Goal: Task Accomplishment & Management: Complete application form

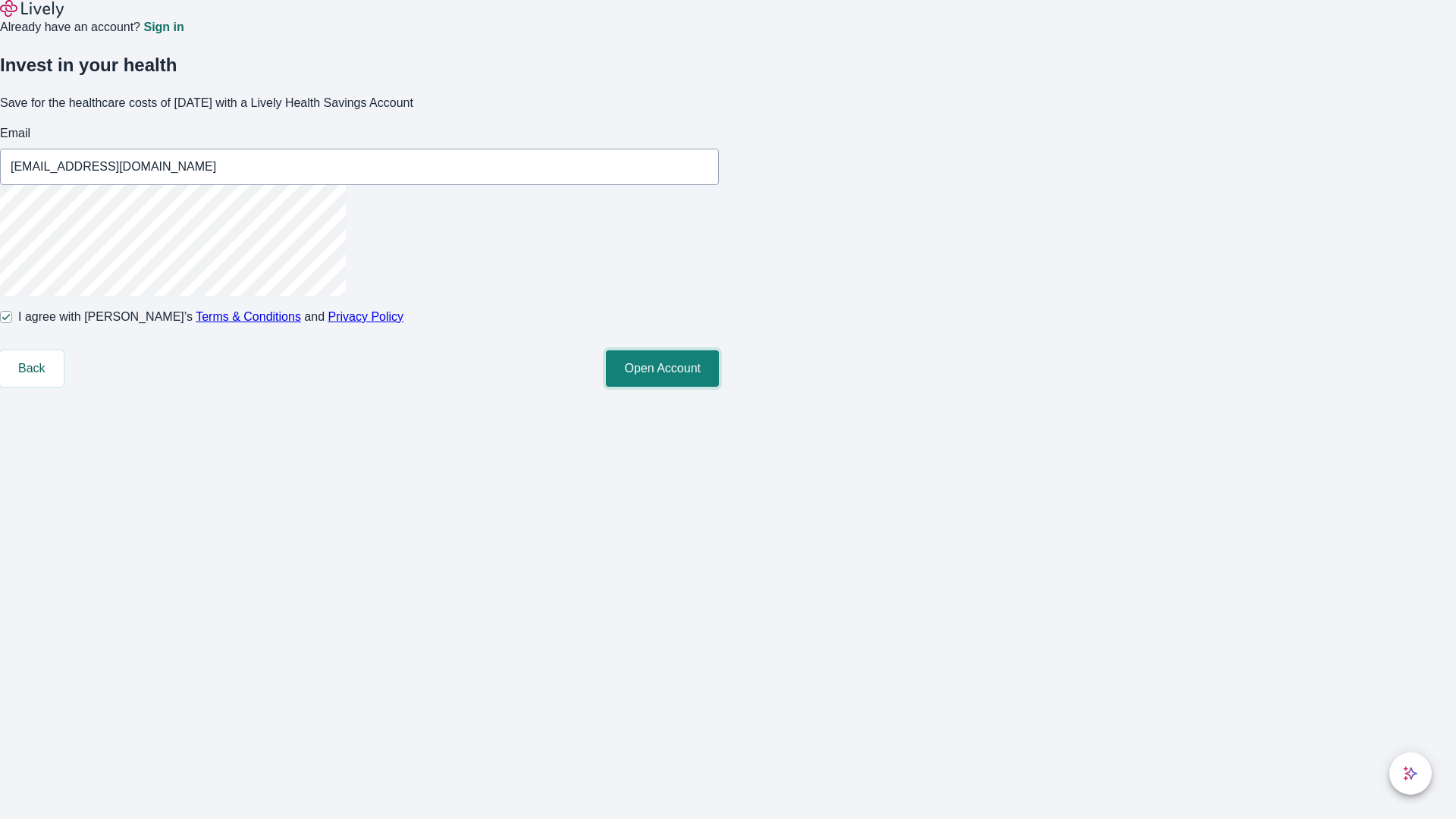
click at [719, 387] on button "Open Account" at bounding box center [663, 368] width 113 height 36
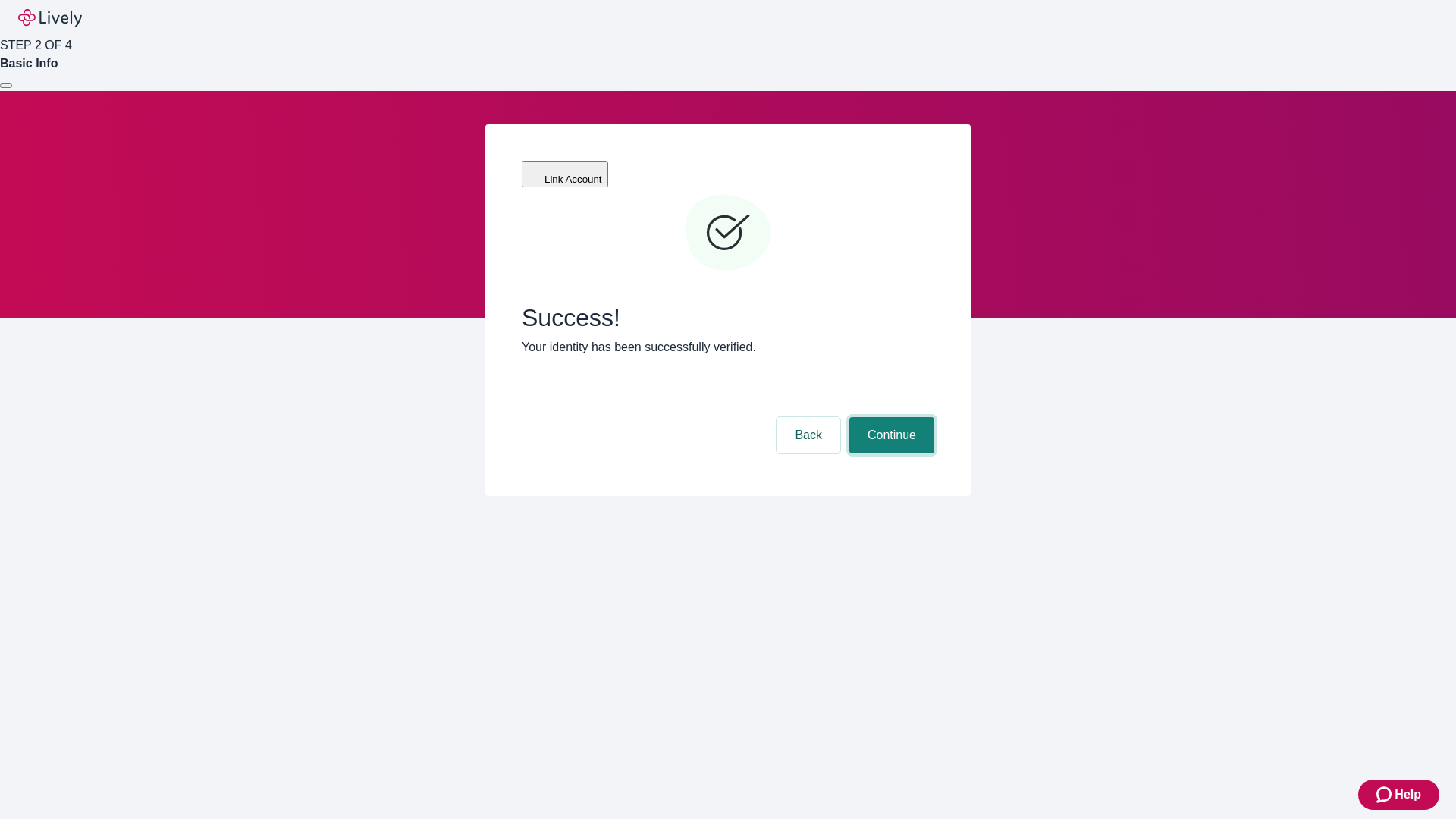
click at [890, 417] on button "Continue" at bounding box center [891, 434] width 85 height 36
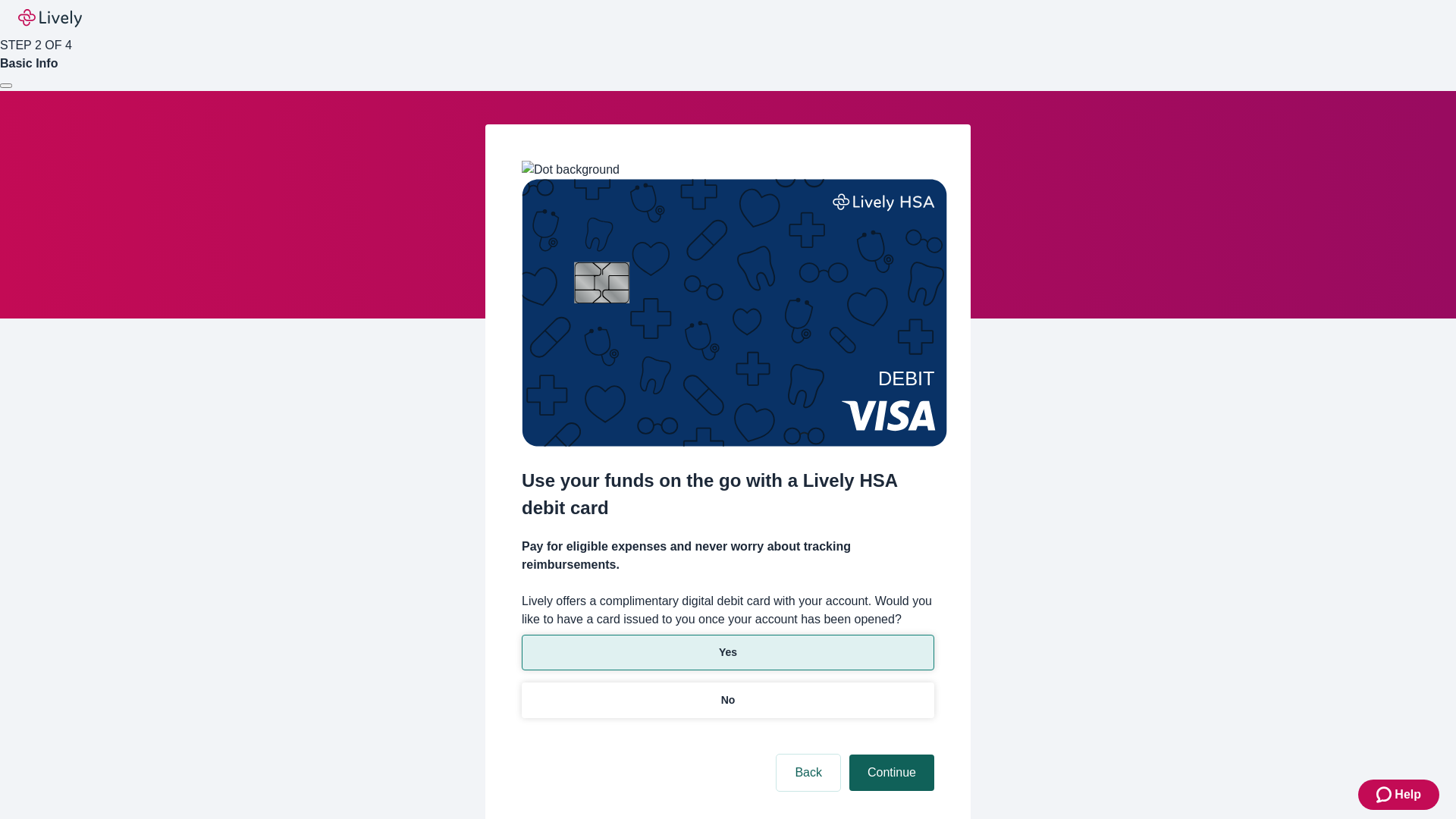
click at [727, 645] on p "Yes" at bounding box center [728, 653] width 19 height 16
click at [890, 755] on button "Continue" at bounding box center [891, 772] width 85 height 36
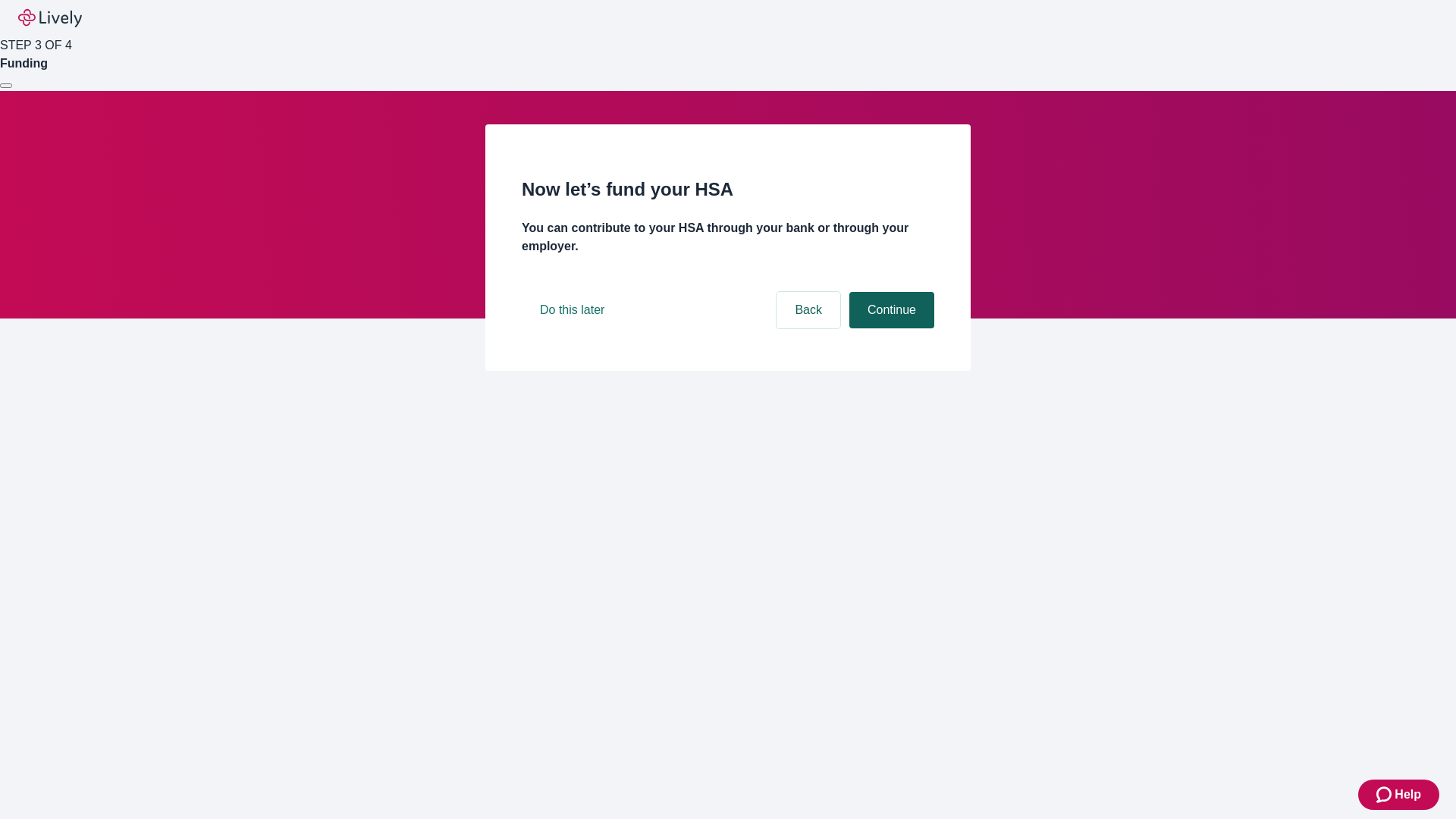
click at [890, 329] on button "Continue" at bounding box center [891, 309] width 85 height 36
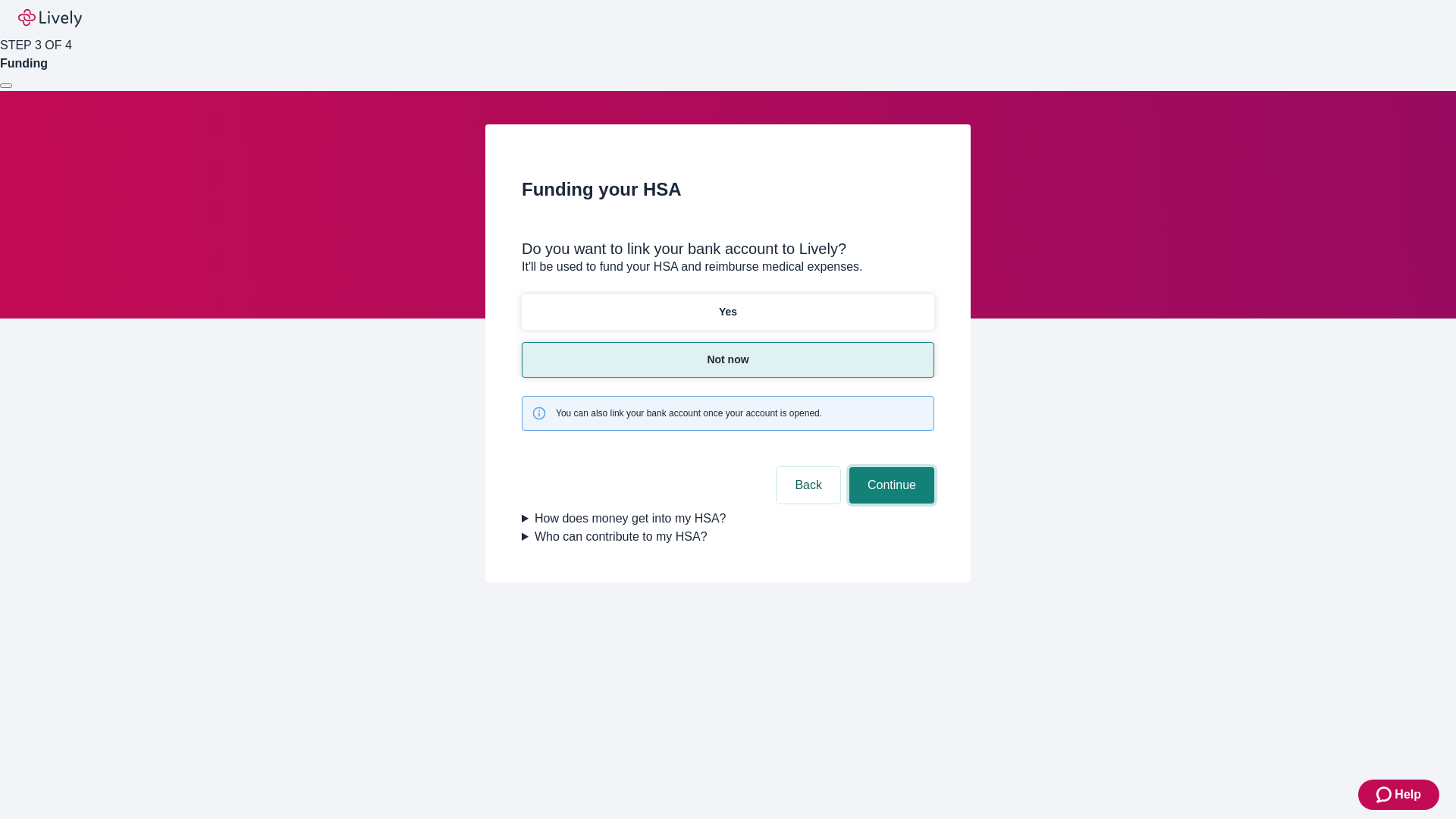
click at [890, 468] on button "Continue" at bounding box center [891, 485] width 85 height 36
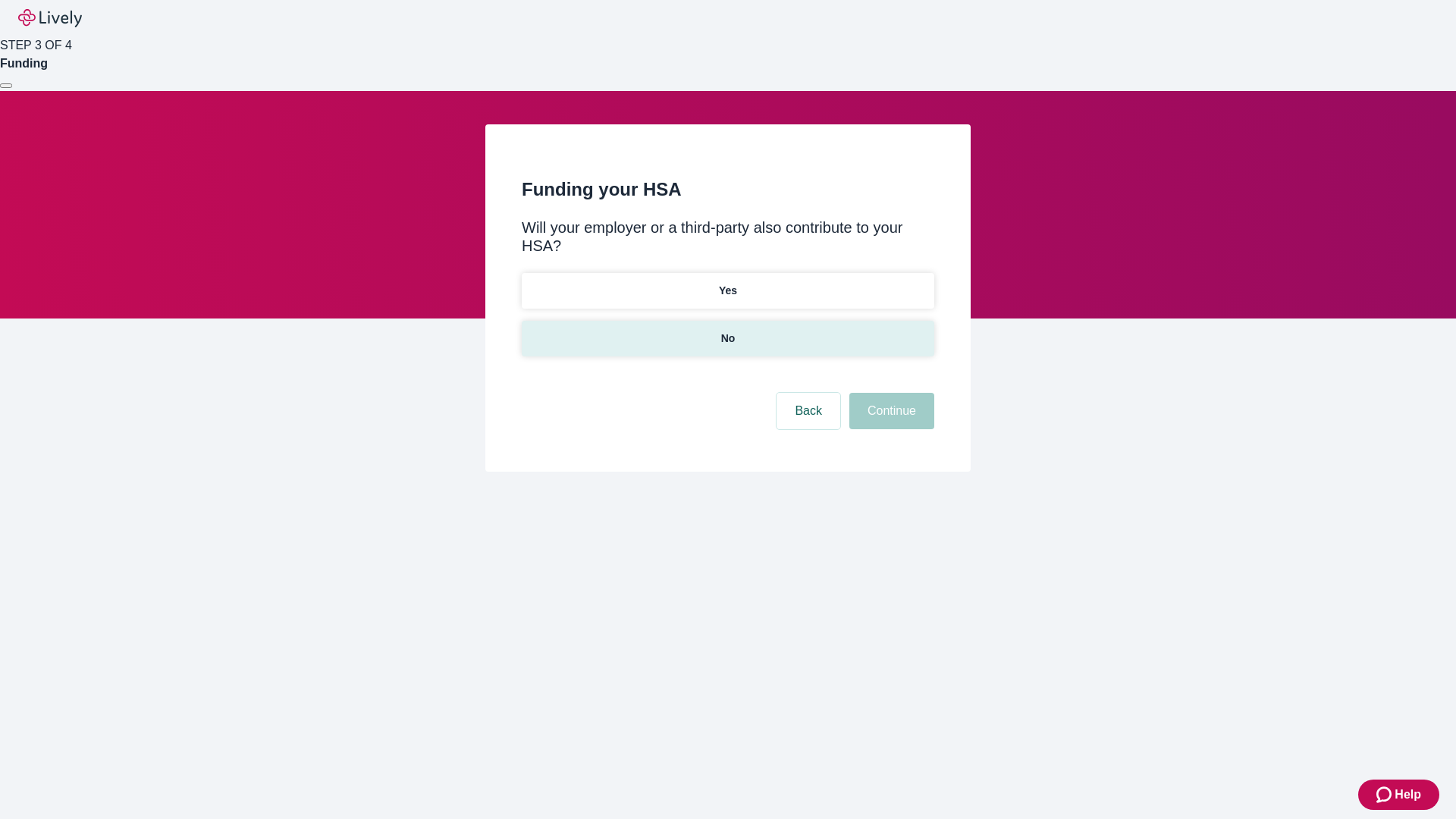
click at [727, 331] on p "No" at bounding box center [728, 339] width 15 height 16
click at [890, 393] on button "Continue" at bounding box center [891, 411] width 85 height 36
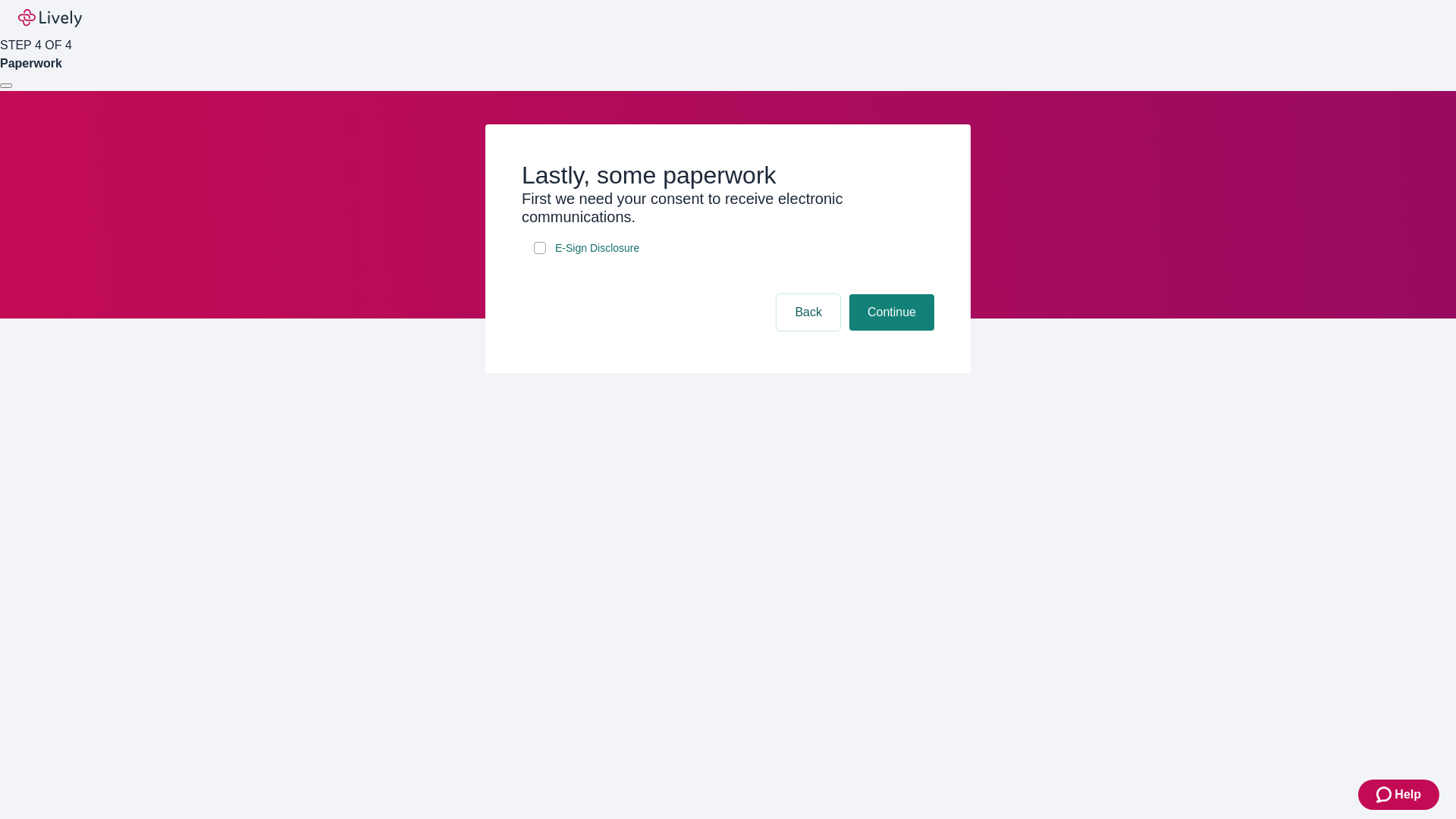
click at [540, 254] on input "E-Sign Disclosure" at bounding box center [540, 248] width 12 height 12
checkbox input "true"
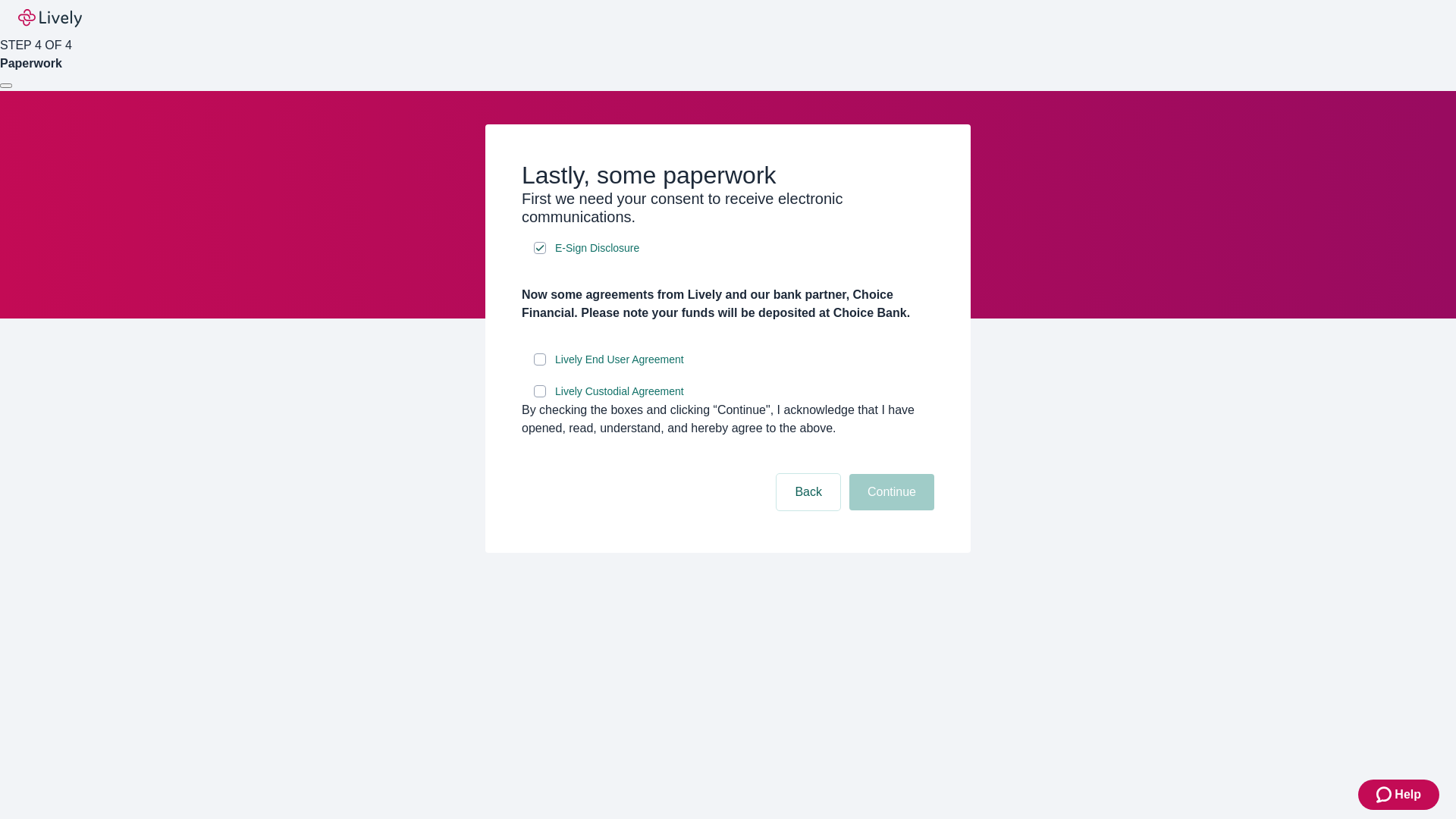
click at [540, 366] on input "Lively End User Agreement" at bounding box center [540, 359] width 12 height 12
checkbox input "true"
click at [540, 397] on input "Lively Custodial Agreement" at bounding box center [540, 391] width 12 height 12
checkbox input "true"
click at [890, 511] on button "Continue" at bounding box center [891, 492] width 85 height 36
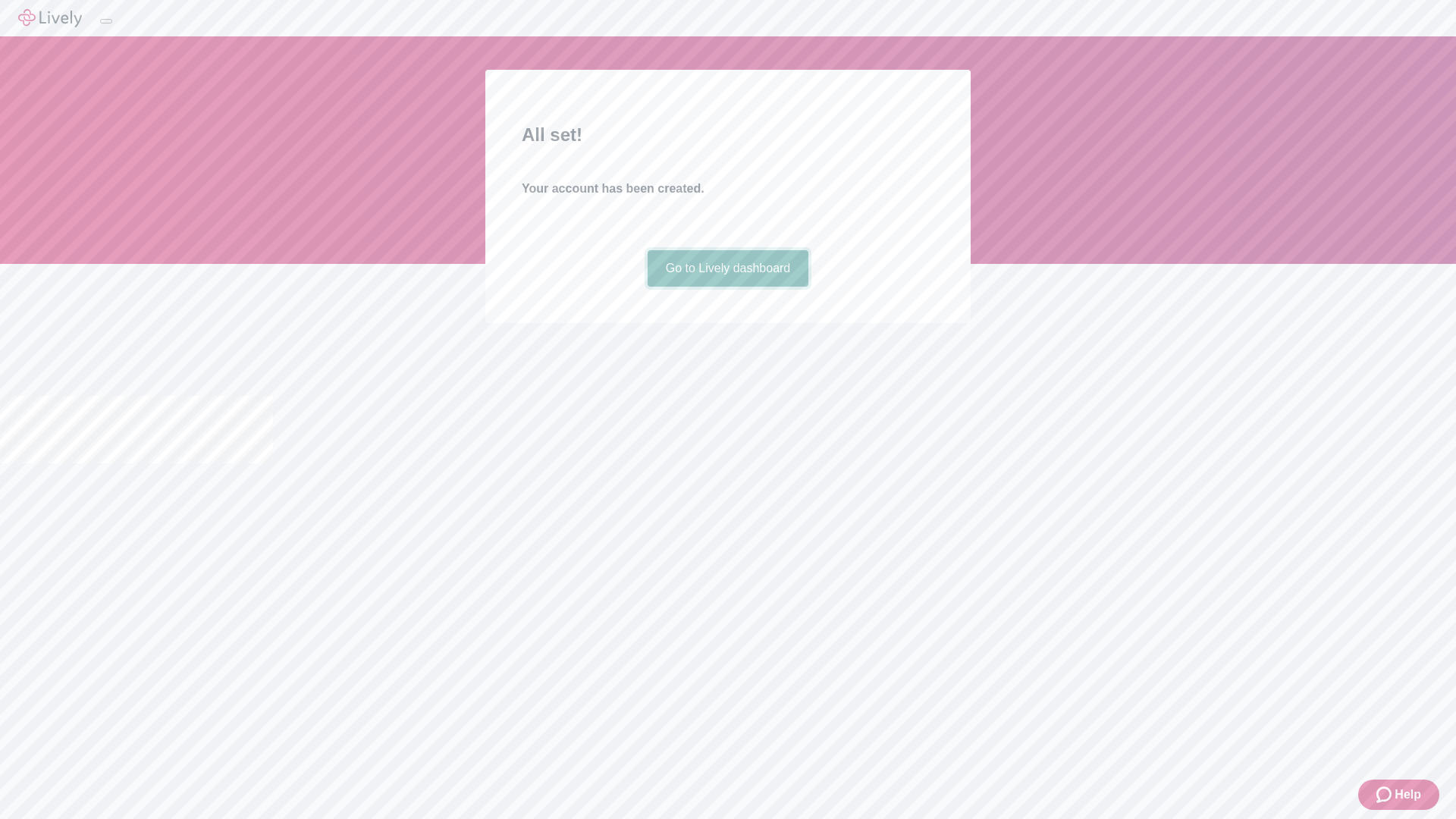
click at [727, 287] on link "Go to Lively dashboard" at bounding box center [729, 267] width 162 height 36
